Goal: Browse casually

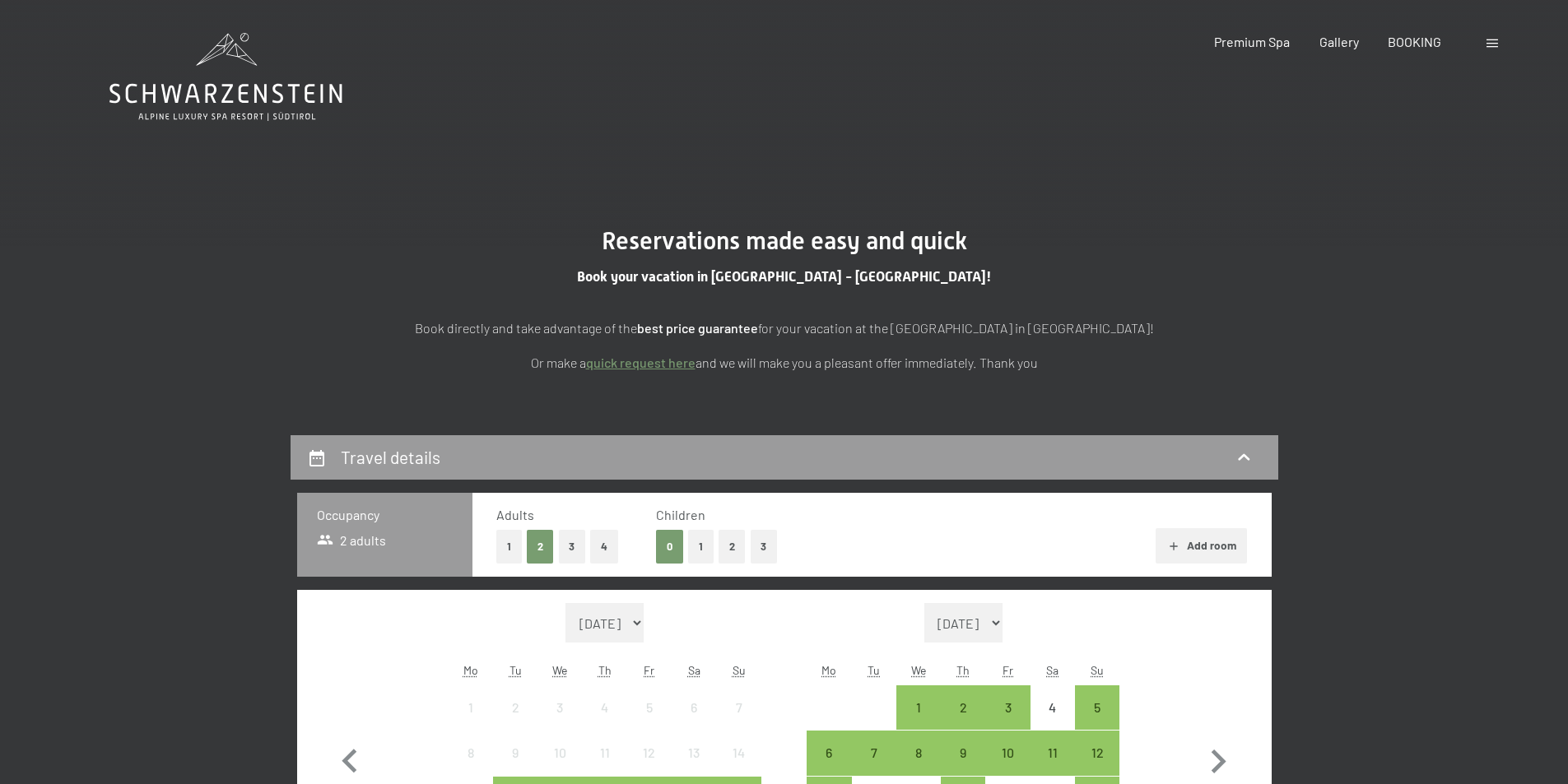
click at [1486, 39] on div at bounding box center [1494, 42] width 16 height 18
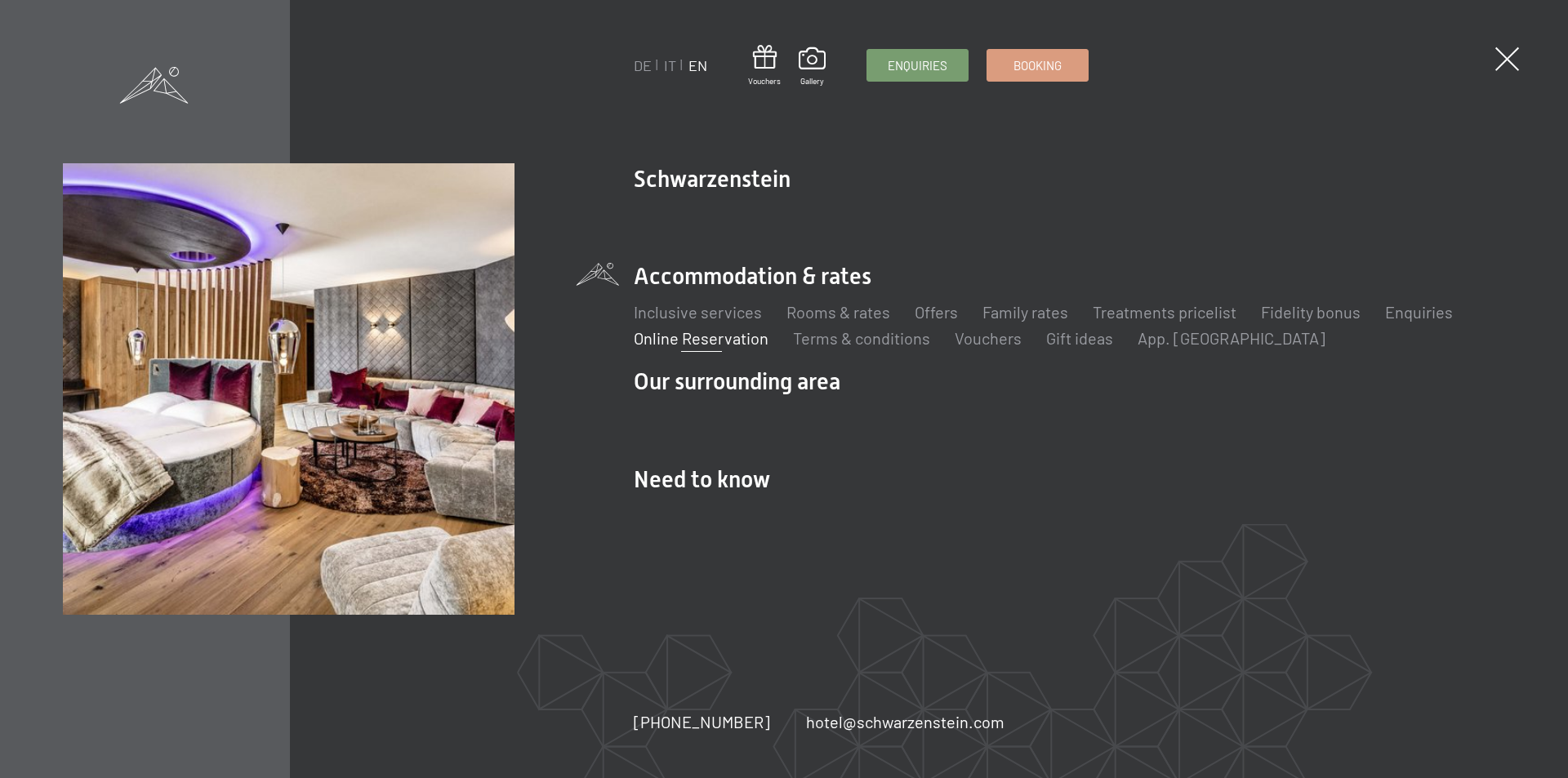
click at [1508, 54] on span at bounding box center [1507, 58] width 24 height 23
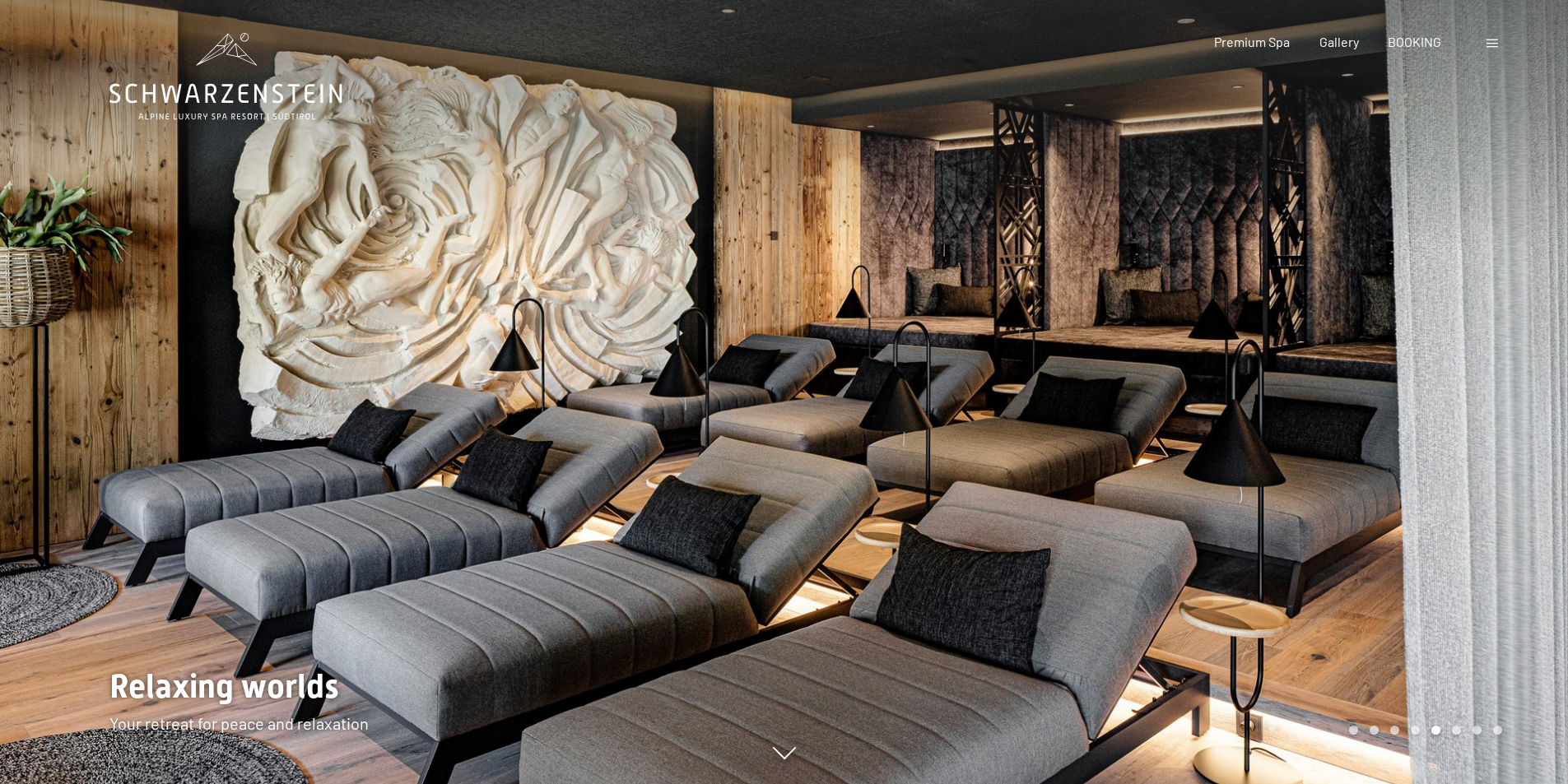
click at [1489, 46] on span at bounding box center [1492, 43] width 11 height 8
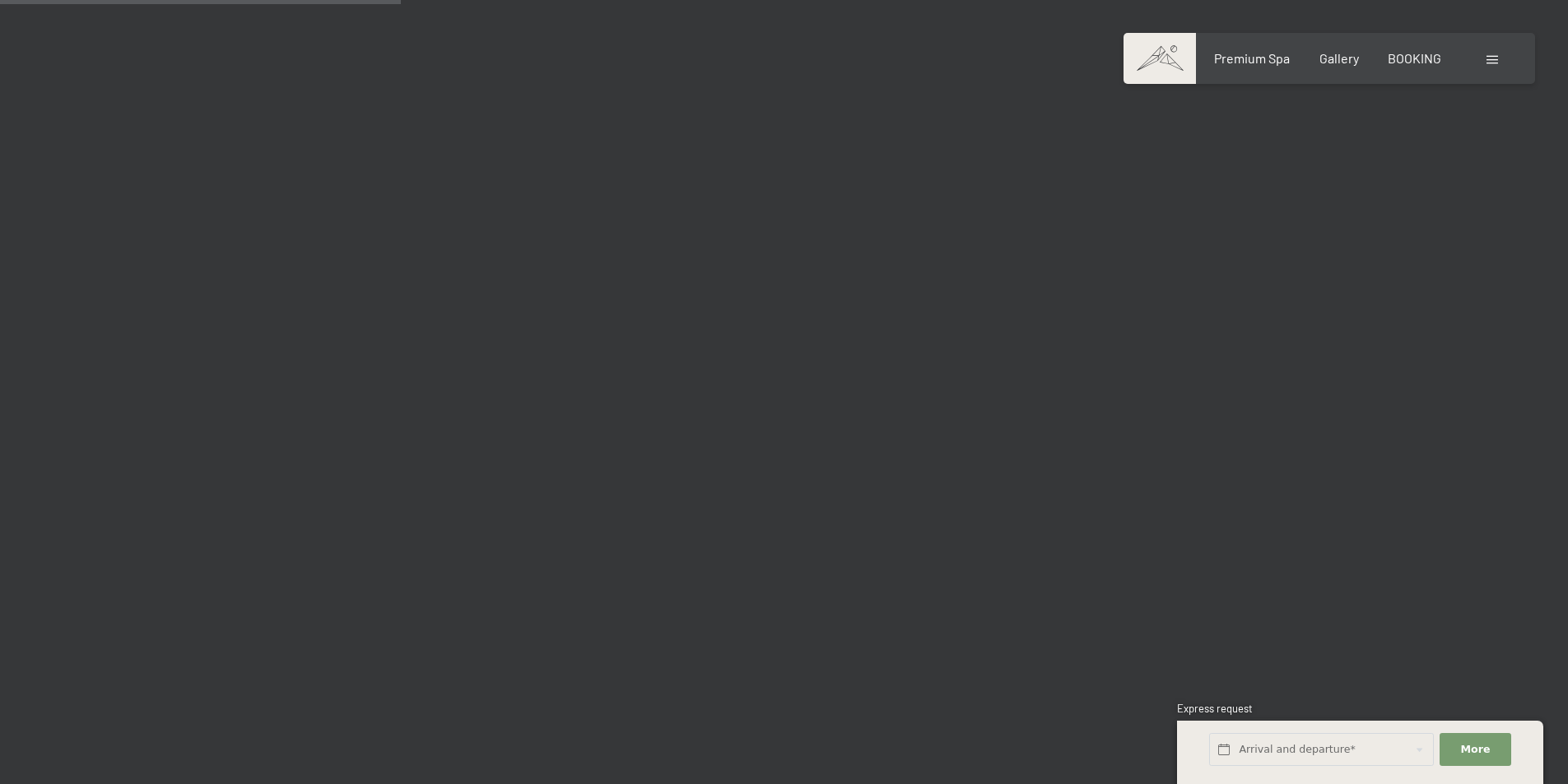
scroll to position [5769, 0]
